Goal: Task Accomplishment & Management: Complete application form

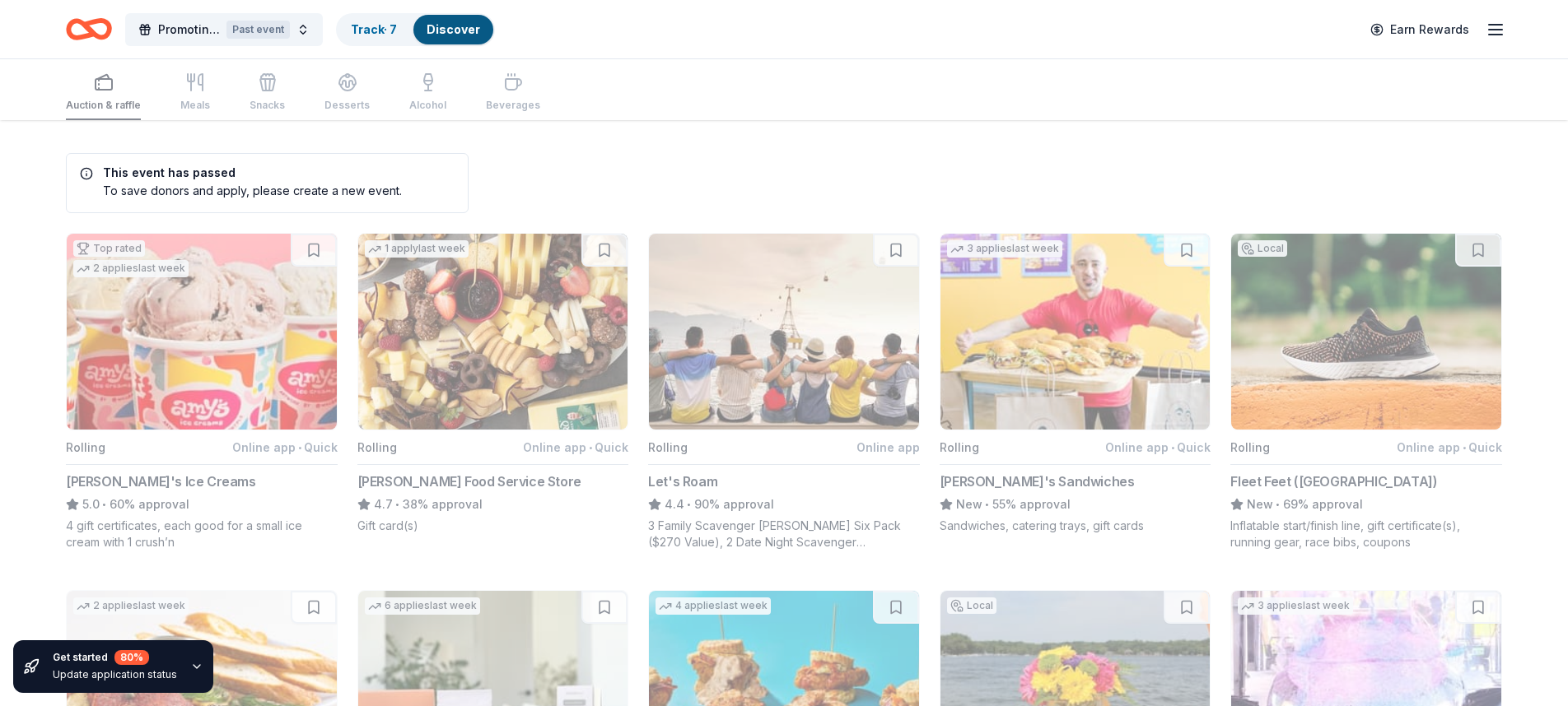
scroll to position [167, 0]
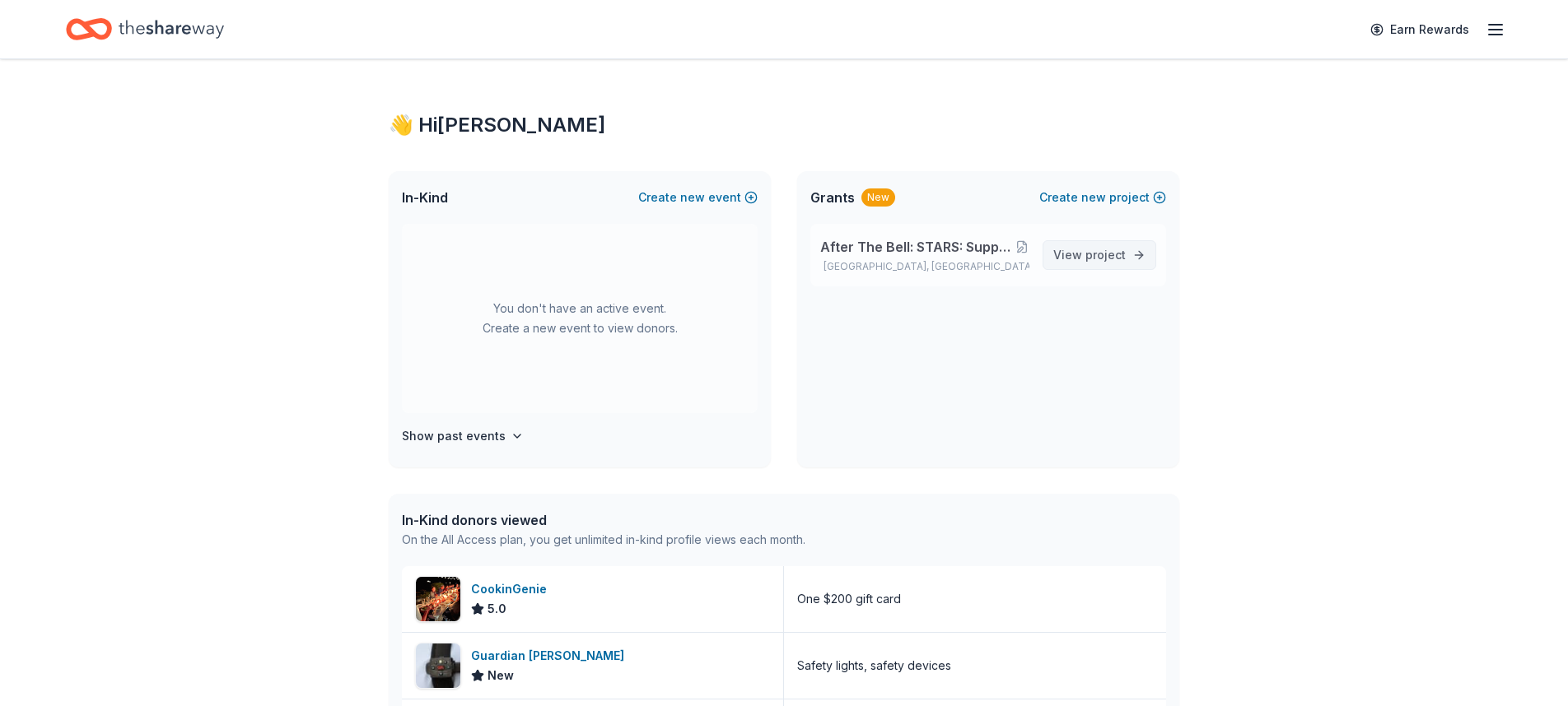
click at [1067, 259] on span "View project" at bounding box center [1089, 255] width 72 height 20
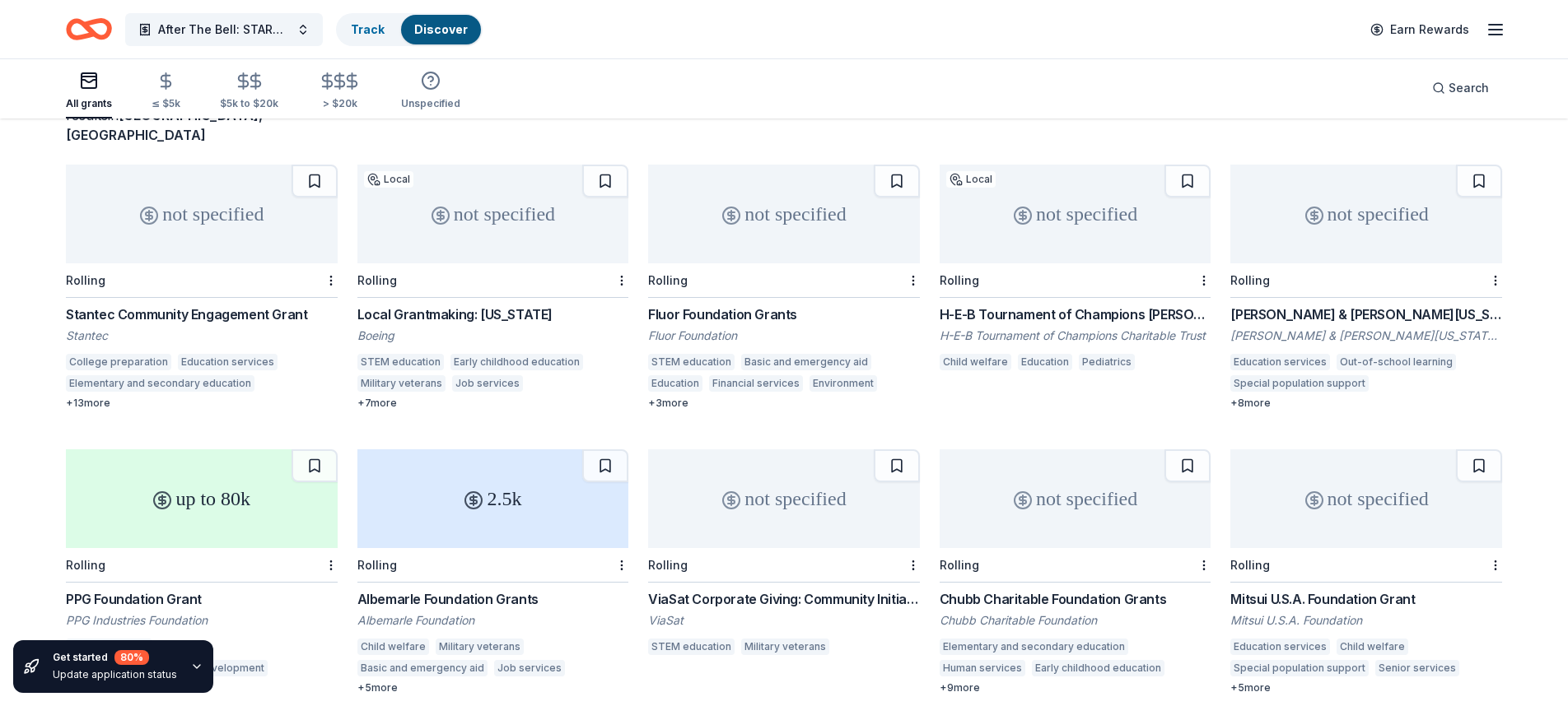
scroll to position [134, 0]
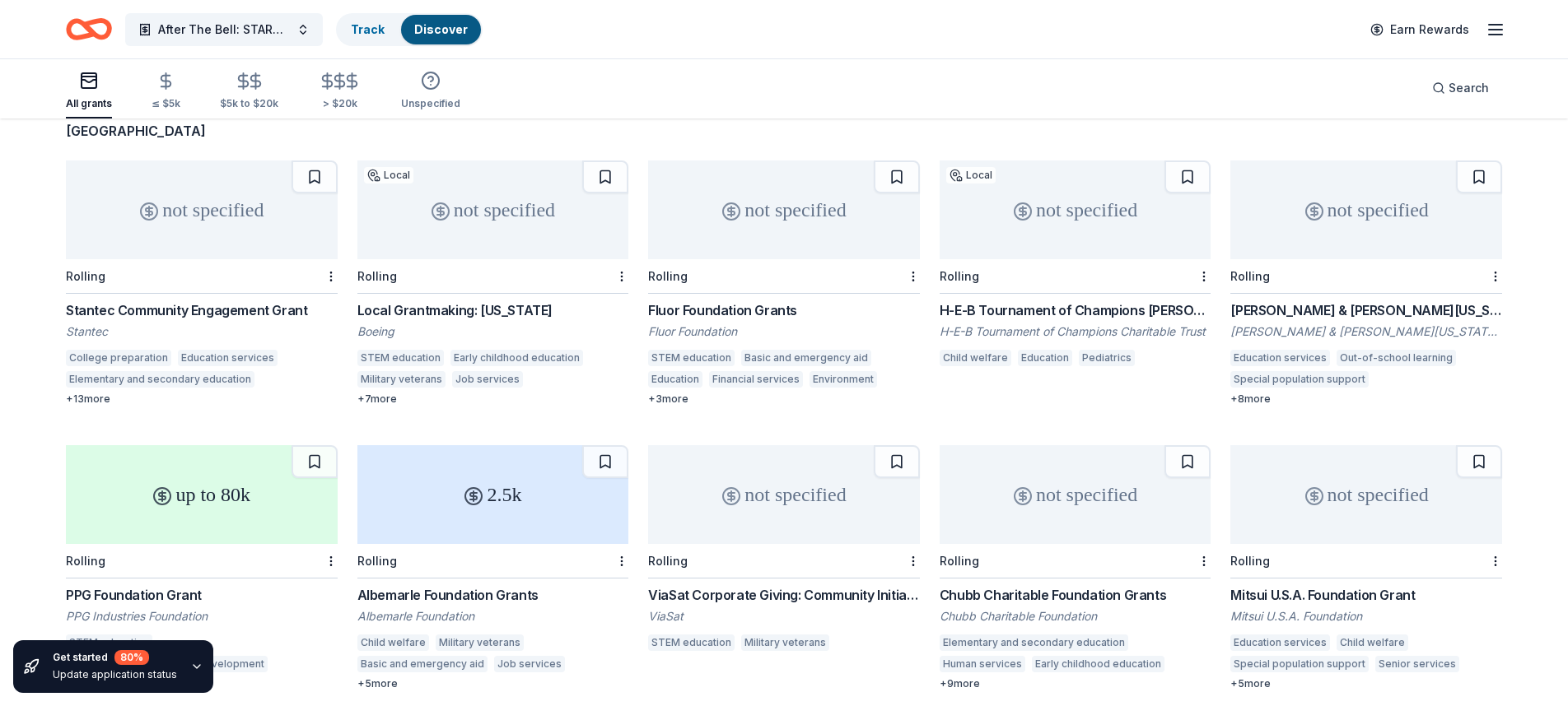
click at [468, 300] on div "Local Grantmaking: Texas" at bounding box center [493, 310] width 272 height 20
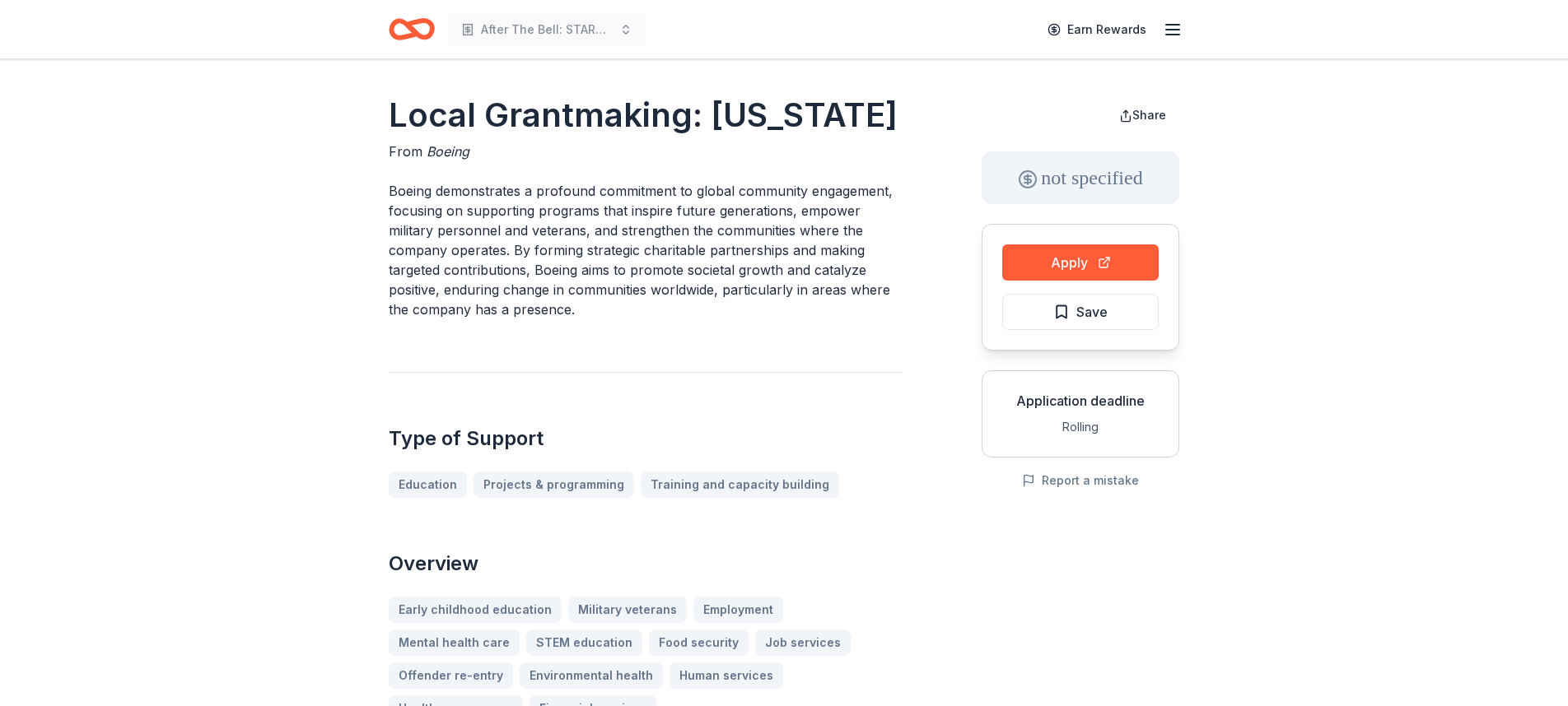
drag, startPoint x: 498, startPoint y: 181, endPoint x: 540, endPoint y: 251, distance: 81.6
click at [541, 257] on p "Boeing demonstrates a profound commitment to global community engagement, focus…" at bounding box center [646, 249] width 514 height 138
drag, startPoint x: 546, startPoint y: 195, endPoint x: 598, endPoint y: 282, distance: 101.4
click at [598, 282] on p "Boeing demonstrates a profound commitment to global community engagement, focus…" at bounding box center [646, 249] width 514 height 138
drag, startPoint x: 564, startPoint y: 316, endPoint x: 506, endPoint y: 213, distance: 118.2
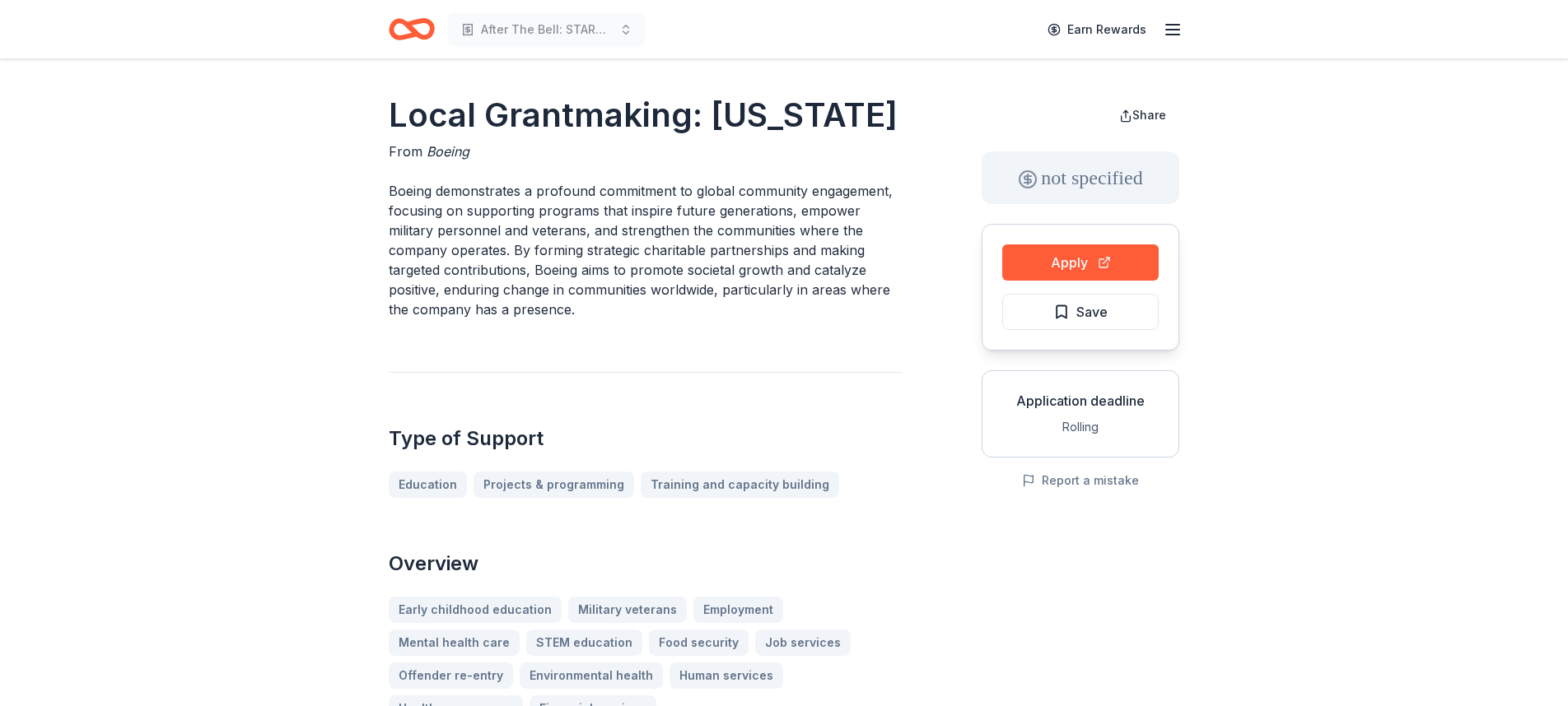
click at [508, 215] on p "Boeing demonstrates a profound commitment to global community engagement, focus…" at bounding box center [646, 249] width 514 height 138
click at [1066, 269] on button "Apply" at bounding box center [1080, 263] width 157 height 36
